Goal: Navigation & Orientation: Find specific page/section

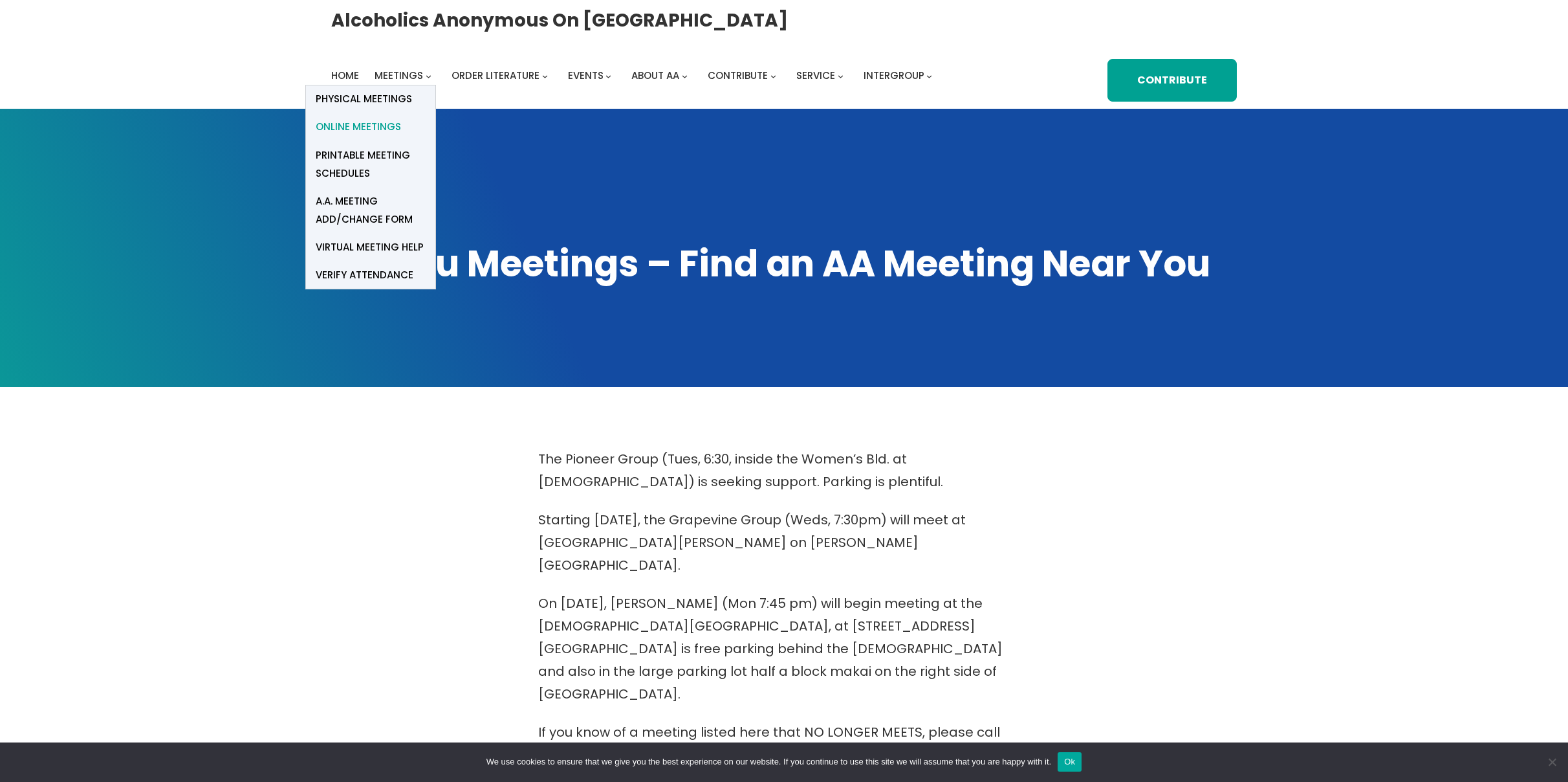
click at [380, 126] on span "Online Meetings" at bounding box center [358, 127] width 85 height 18
click at [373, 132] on span "Online Meetings" at bounding box center [358, 127] width 85 height 18
click at [355, 127] on span "Online Meetings" at bounding box center [358, 127] width 85 height 18
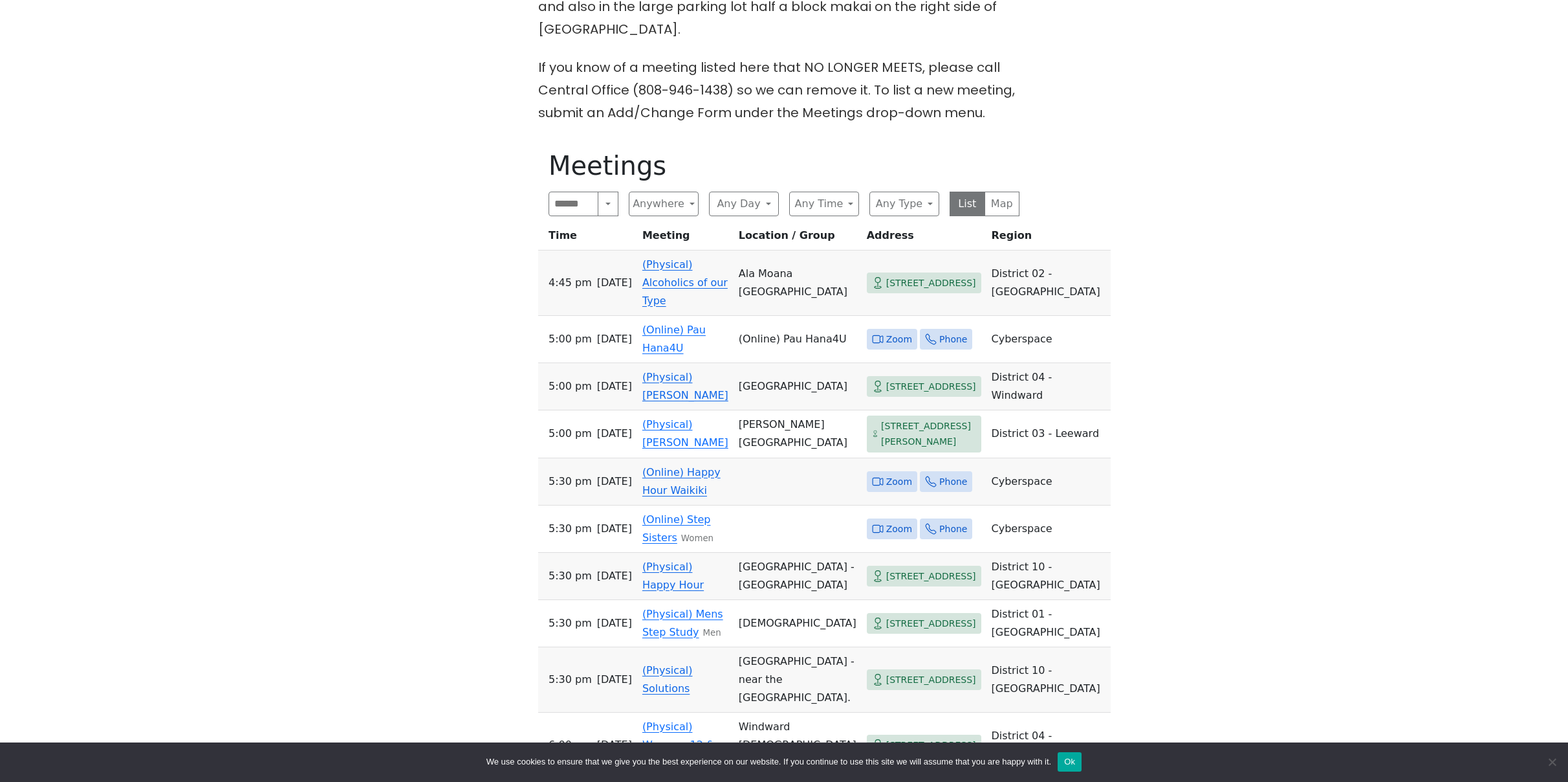
scroll to position [480, 0]
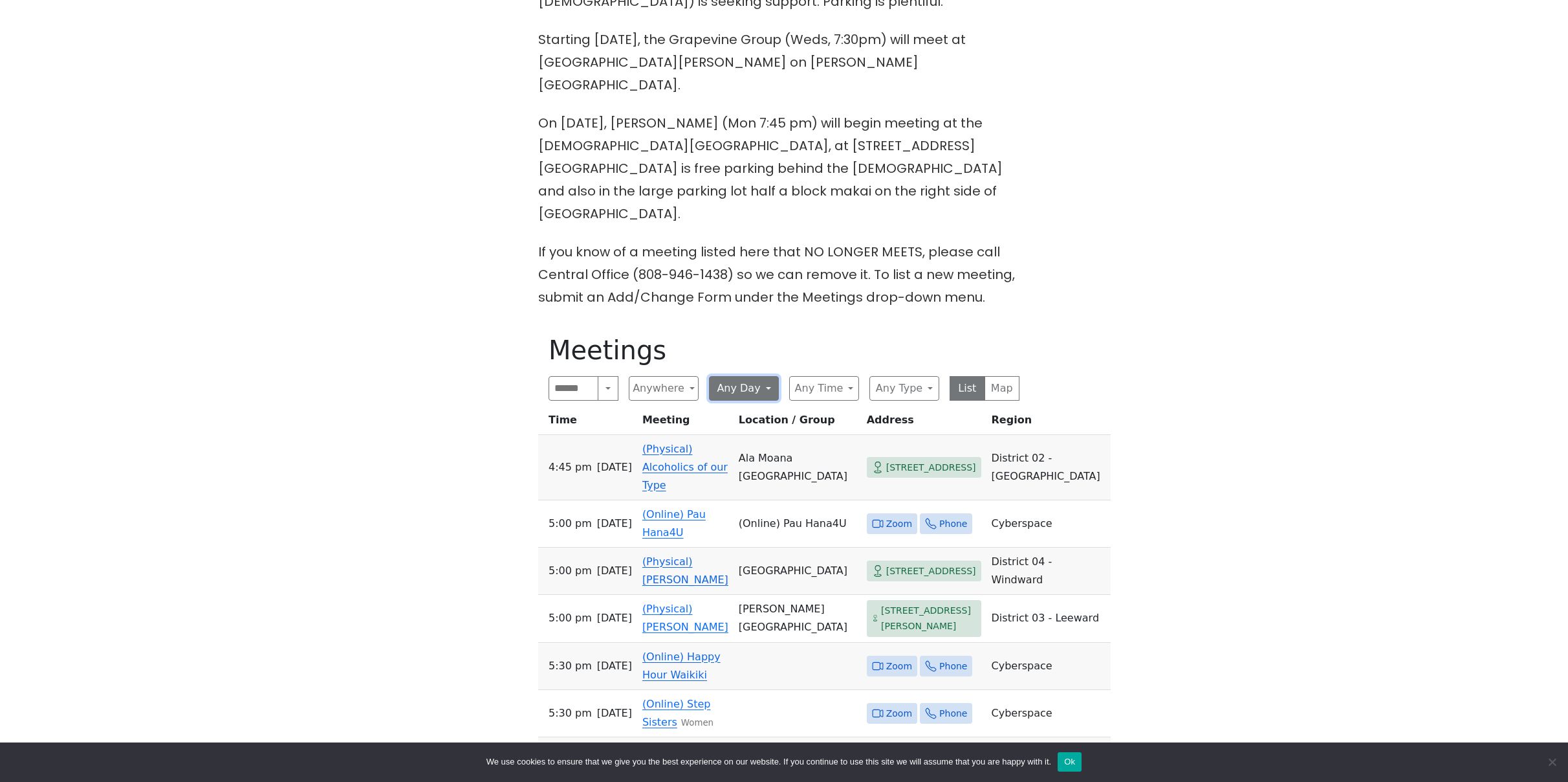
click at [764, 376] on button "Any Day" at bounding box center [744, 388] width 70 height 24
click at [748, 487] on span "[DATE]" at bounding box center [736, 495] width 33 height 16
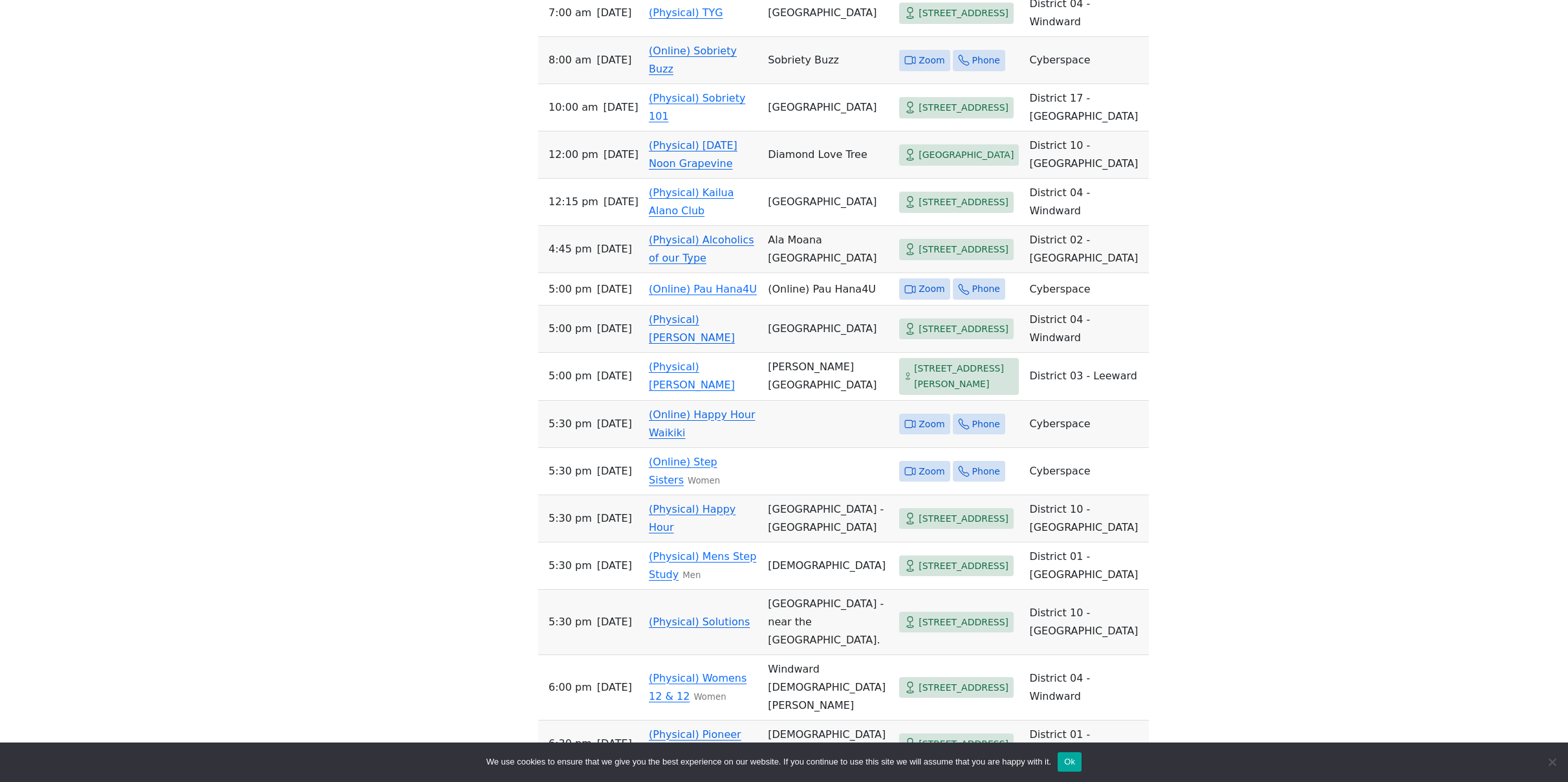
scroll to position [1258, 0]
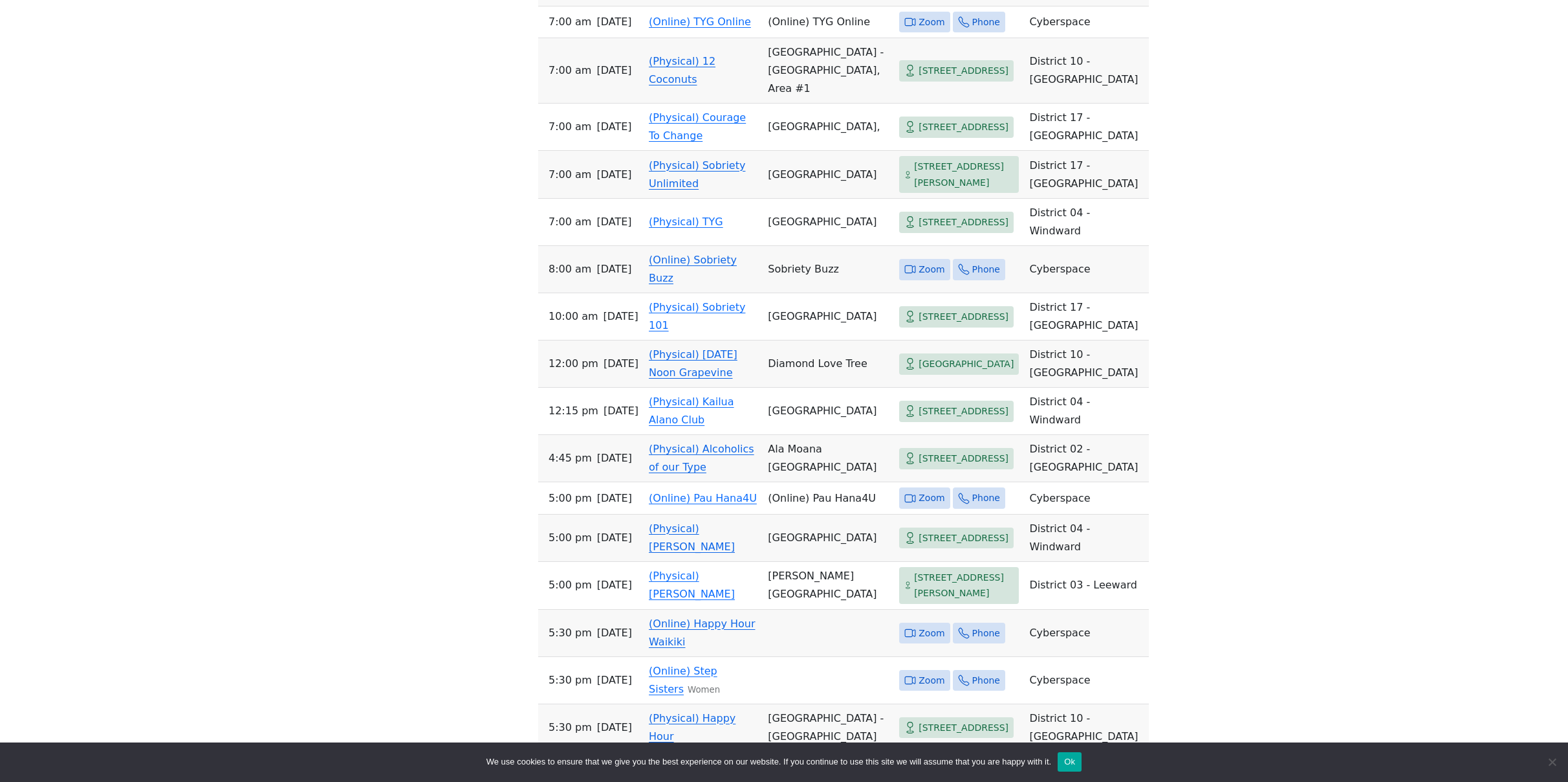
click at [386, 600] on div "The Pioneer Group (Tues, 6:30, inside the Women’s Bld. at Central Union Church)…" at bounding box center [784, 445] width 1412 height 2511
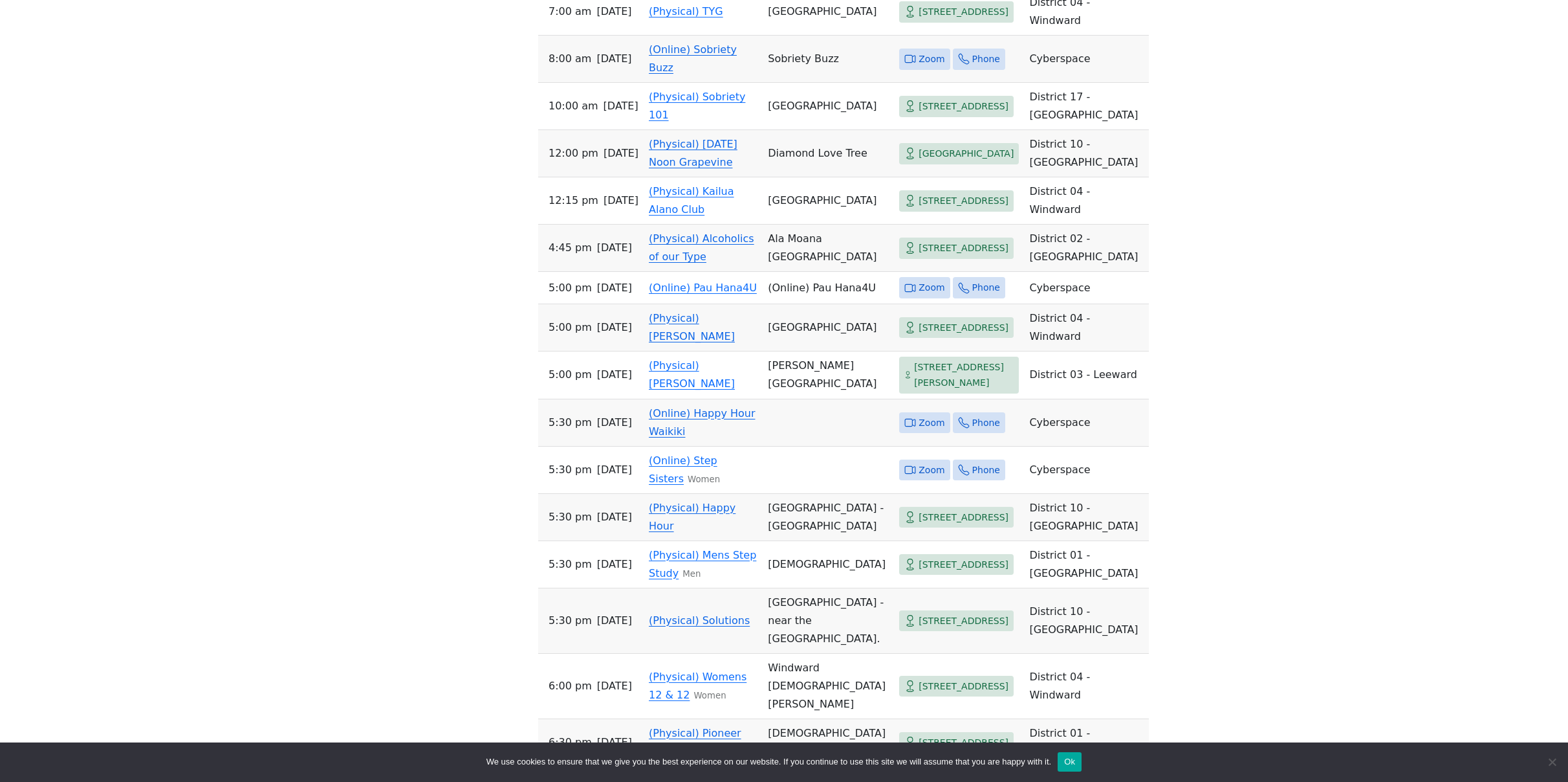
scroll to position [1613, 0]
